Goal: Task Accomplishment & Management: Manage account settings

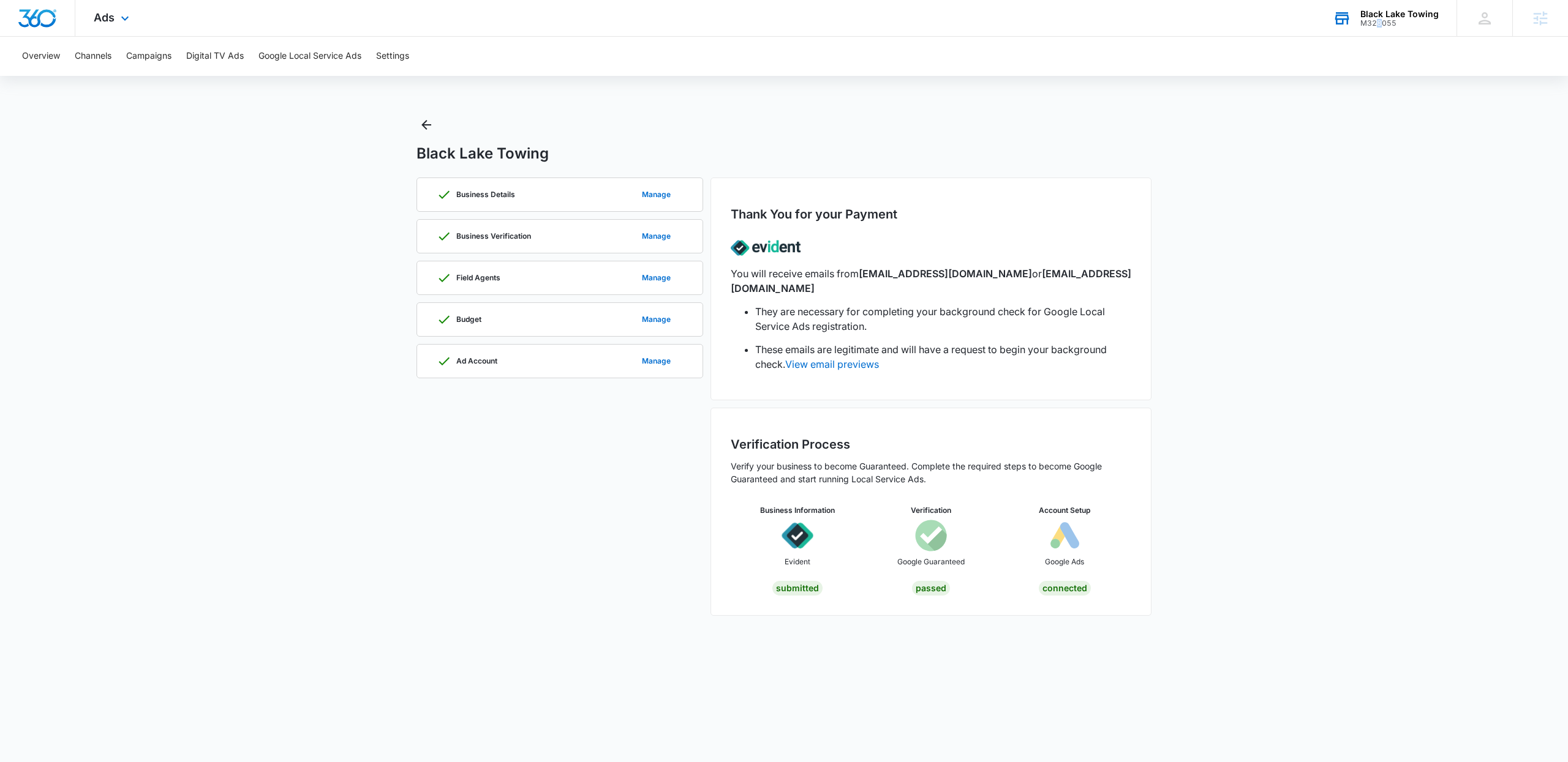
click at [1380, 22] on div "M328055" at bounding box center [1400, 23] width 78 height 9
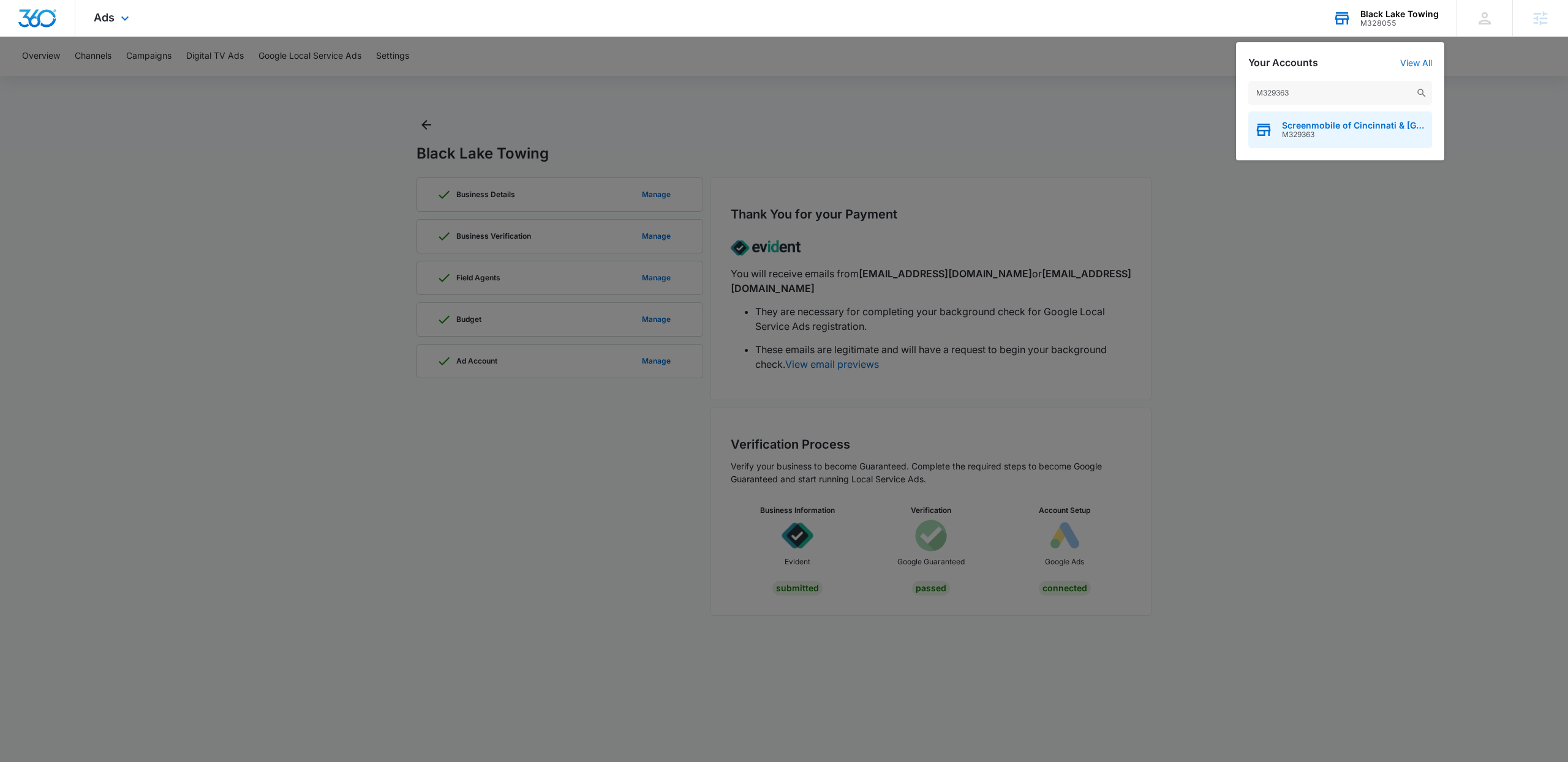
type input "M329363"
click at [1326, 130] on span "M329363" at bounding box center [1354, 134] width 144 height 9
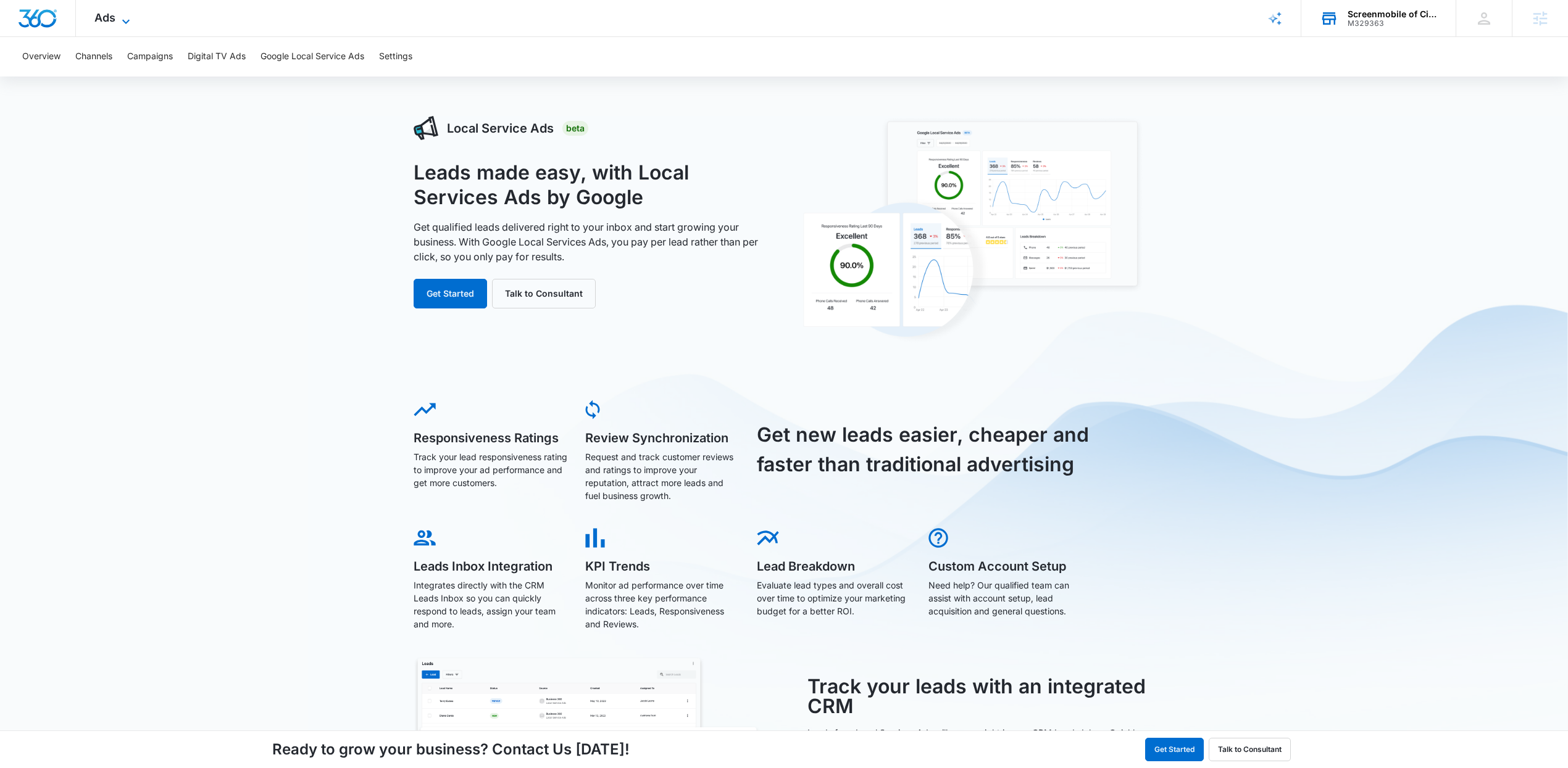
click at [129, 23] on icon at bounding box center [126, 22] width 15 height 15
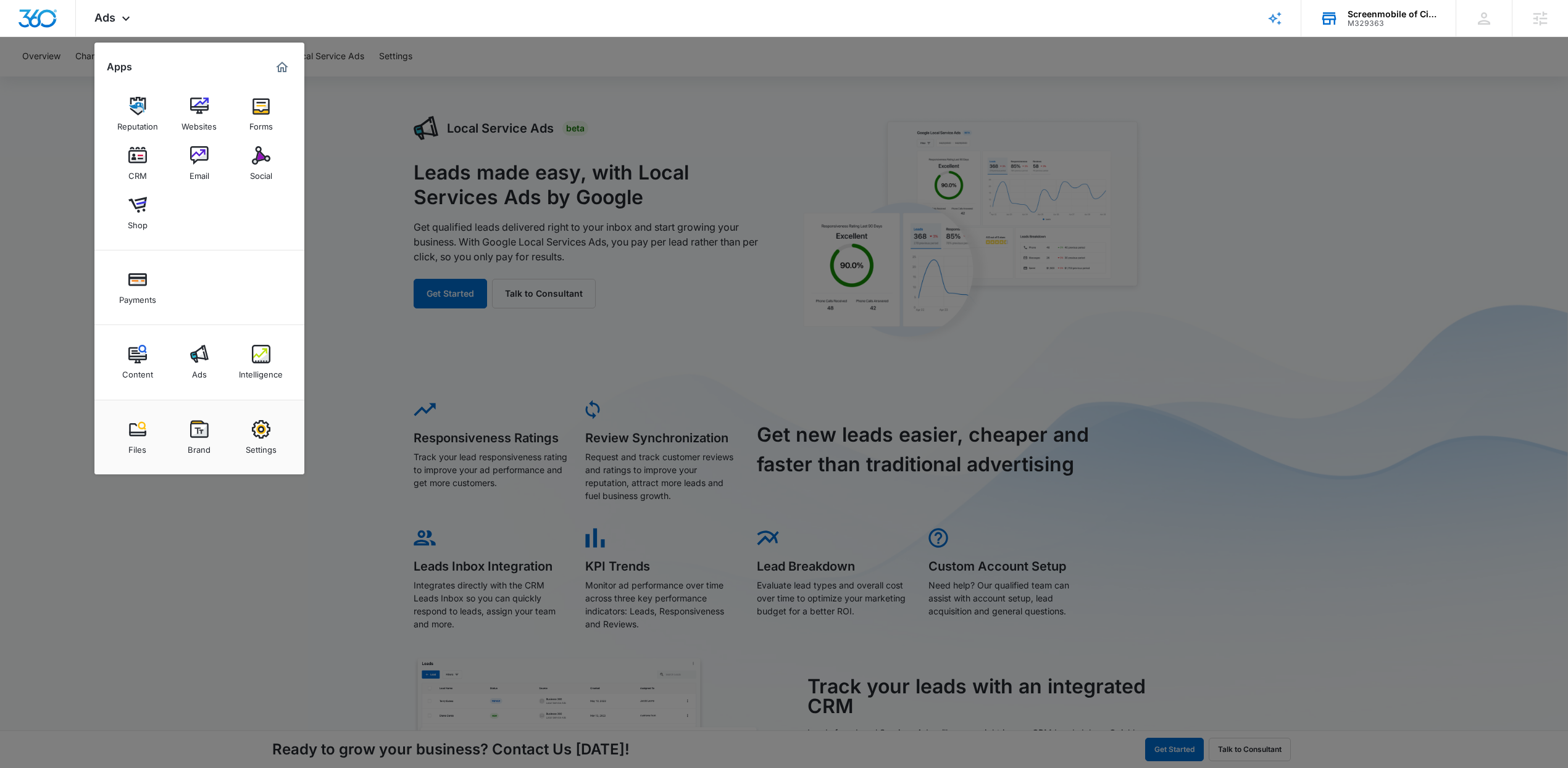
click at [260, 166] on div "Social" at bounding box center [261, 173] width 22 height 16
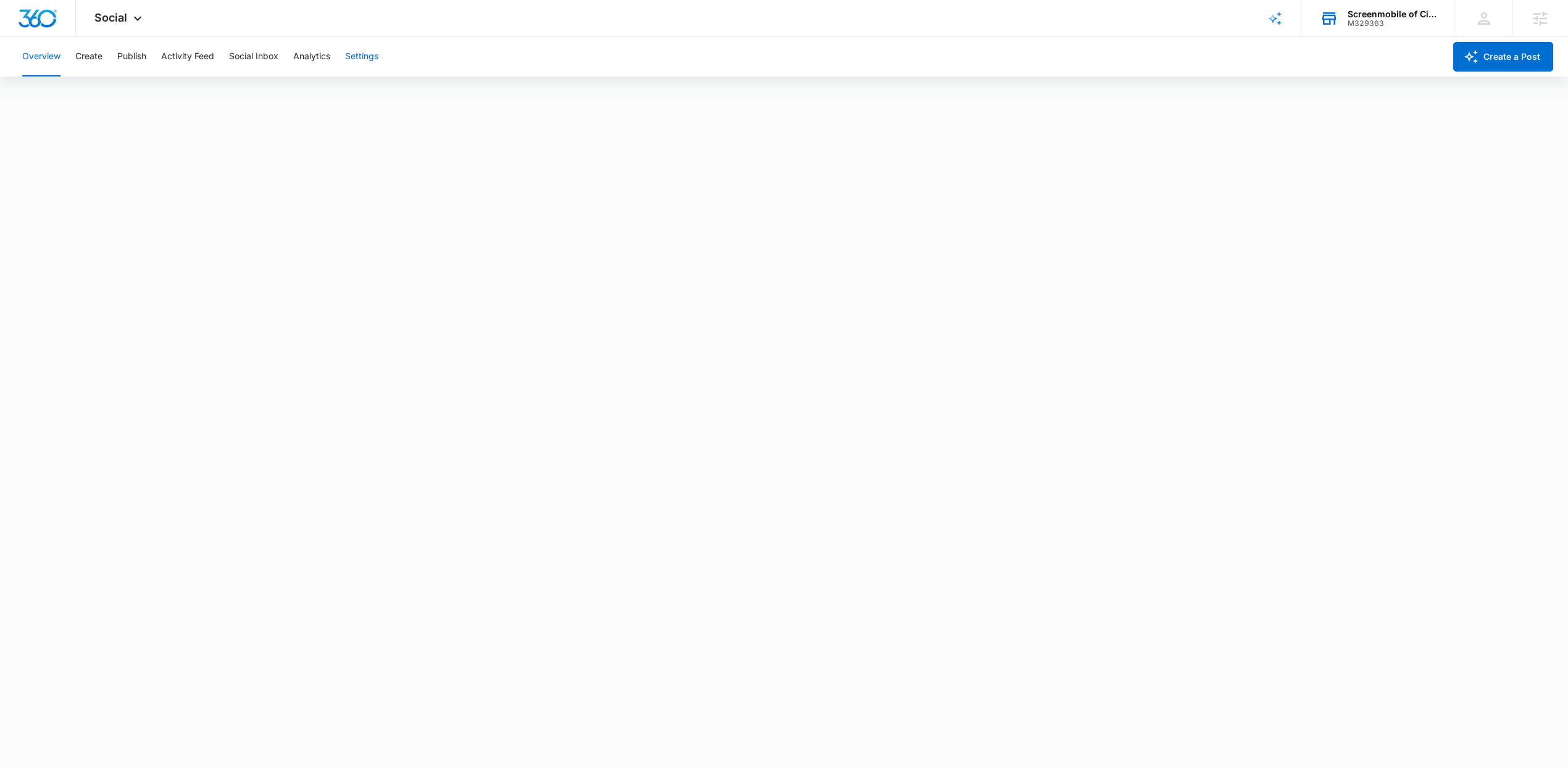
click at [361, 39] on button "Settings" at bounding box center [362, 57] width 33 height 39
click at [143, 57] on button "Publish" at bounding box center [131, 57] width 29 height 39
click at [85, 56] on button "Create" at bounding box center [89, 57] width 27 height 39
click at [56, 94] on button "Content Library" at bounding box center [54, 94] width 63 height 35
click at [58, 94] on button "Content Library" at bounding box center [54, 94] width 63 height 35
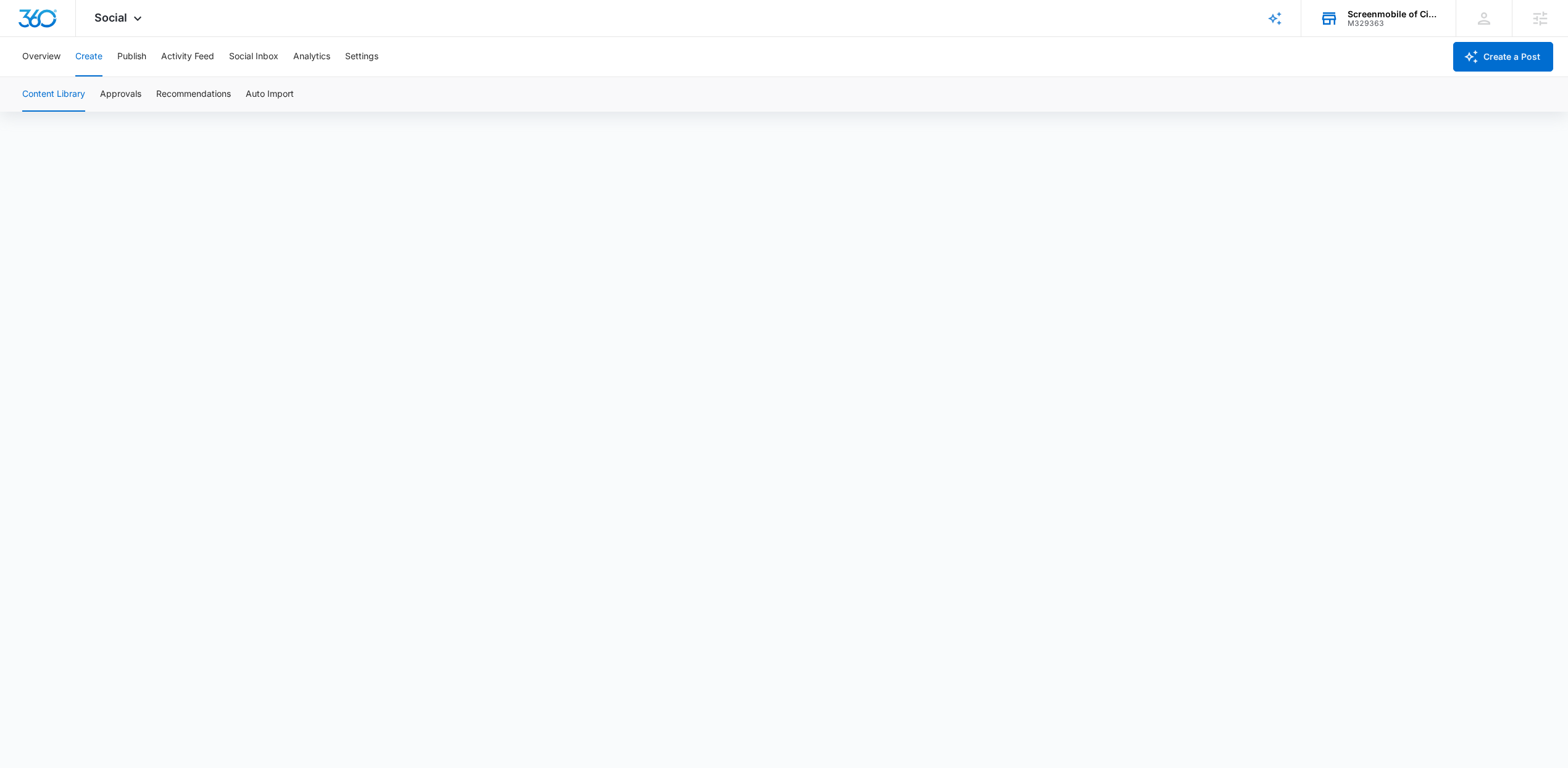
drag, startPoint x: 520, startPoint y: 86, endPoint x: 418, endPoint y: 99, distance: 102.8
click at [520, 86] on div "Content Library Approvals Recommendations Auto Import" at bounding box center [784, 94] width 1539 height 35
click at [886, 38] on div "Overview Create Publish Activity Feed Social Inbox Analytics Settings" at bounding box center [730, 57] width 1430 height 39
click at [135, 63] on button "Publish" at bounding box center [131, 57] width 29 height 39
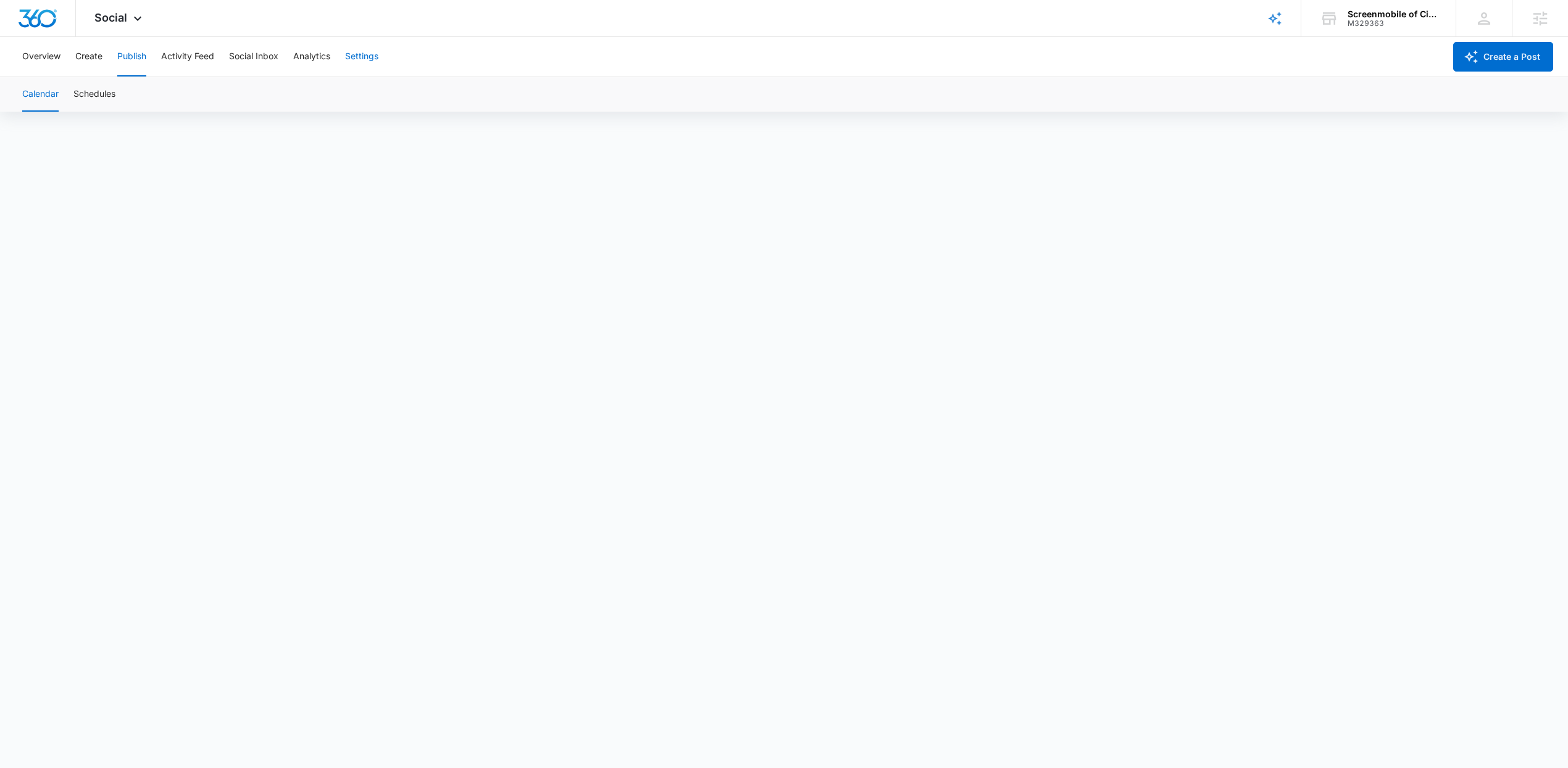
click at [361, 55] on button "Settings" at bounding box center [362, 57] width 33 height 39
